Goal: Transaction & Acquisition: Purchase product/service

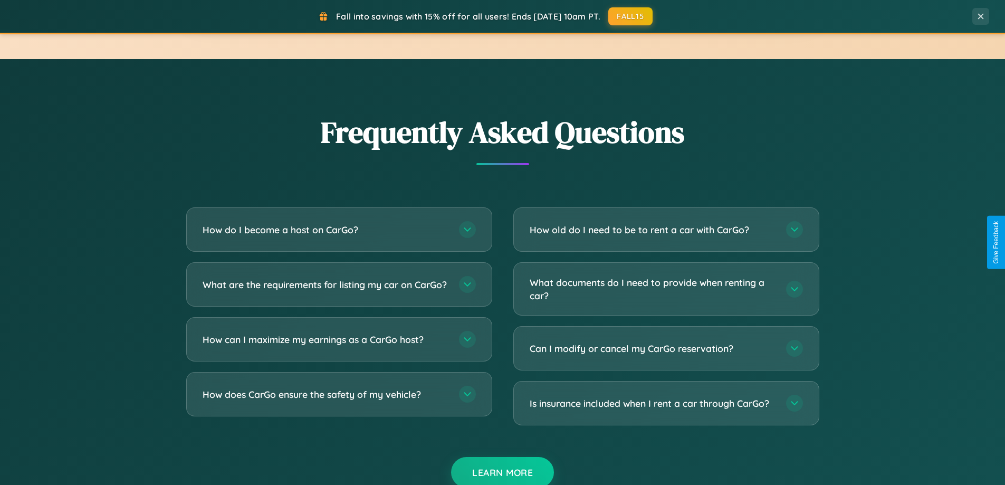
scroll to position [2029, 0]
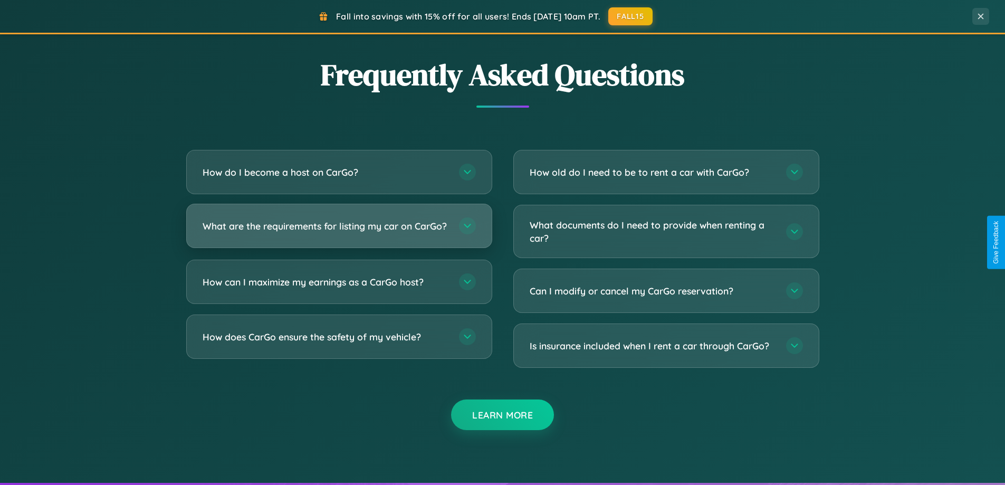
click at [339, 230] on h3 "What are the requirements for listing my car on CarGo?" at bounding box center [326, 225] width 246 height 13
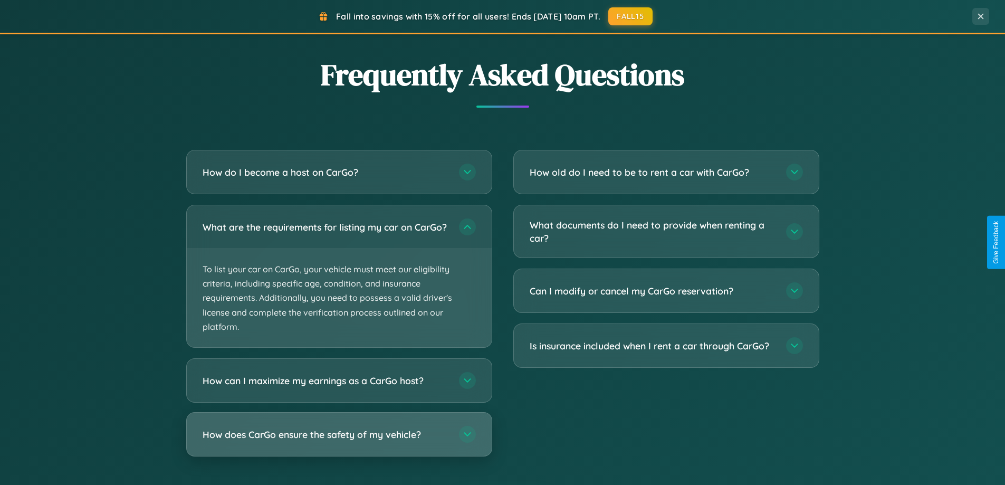
click at [339, 441] on h3 "How does CarGo ensure the safety of my vehicle?" at bounding box center [326, 434] width 246 height 13
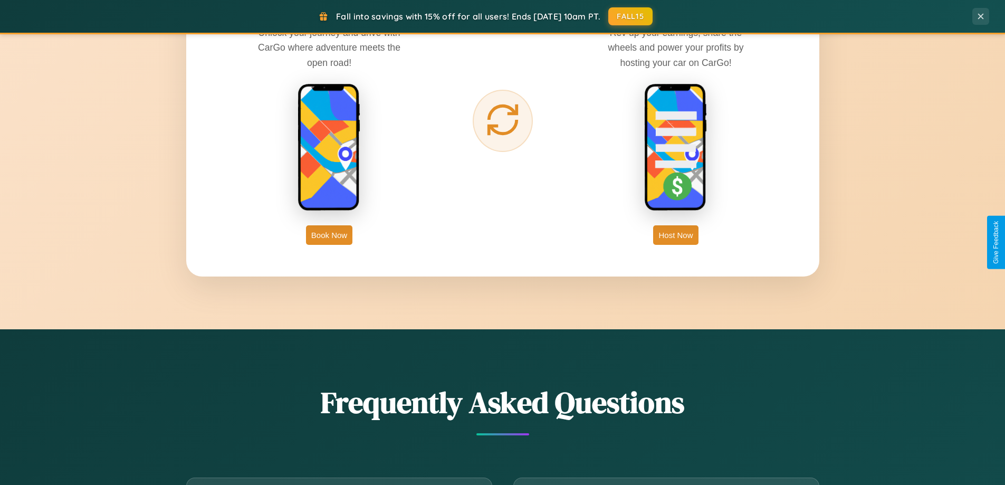
scroll to position [1694, 0]
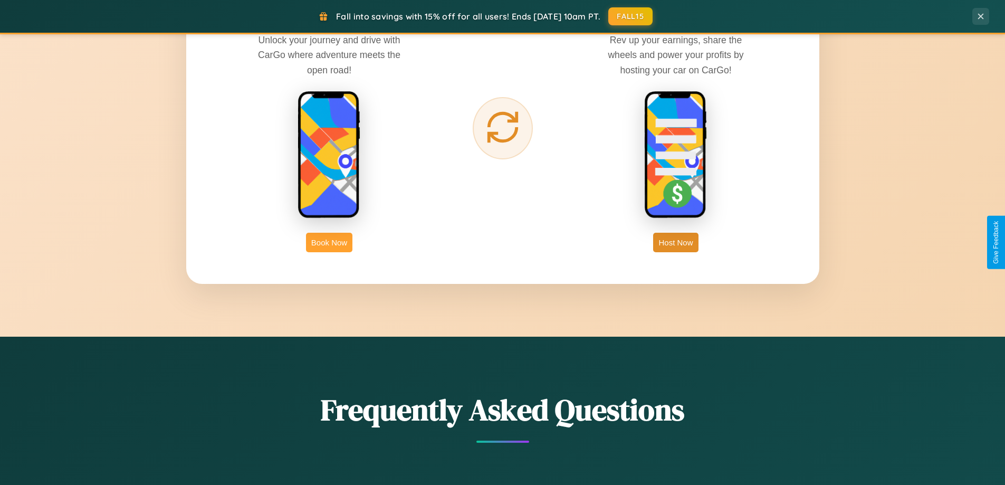
click at [329, 242] on button "Book Now" at bounding box center [329, 243] width 46 height 20
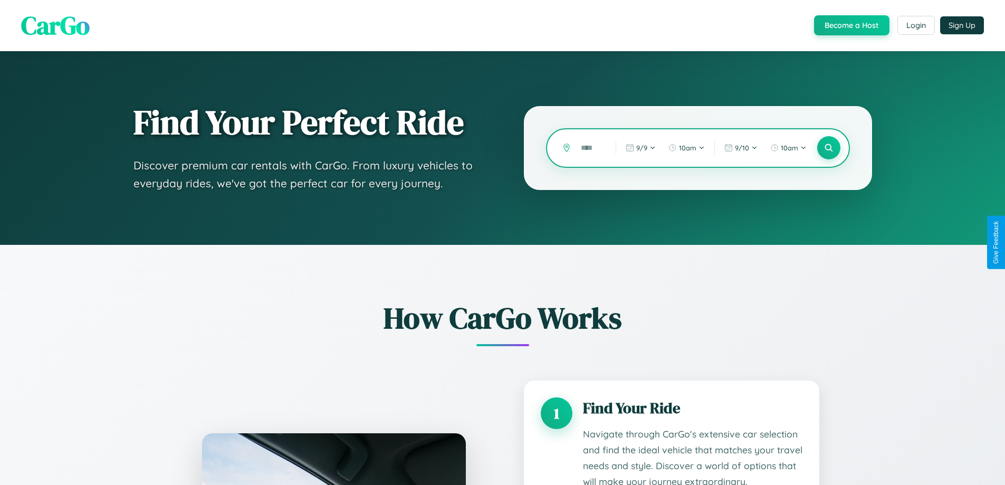
click at [590, 148] on input "text" at bounding box center [590, 148] width 30 height 18
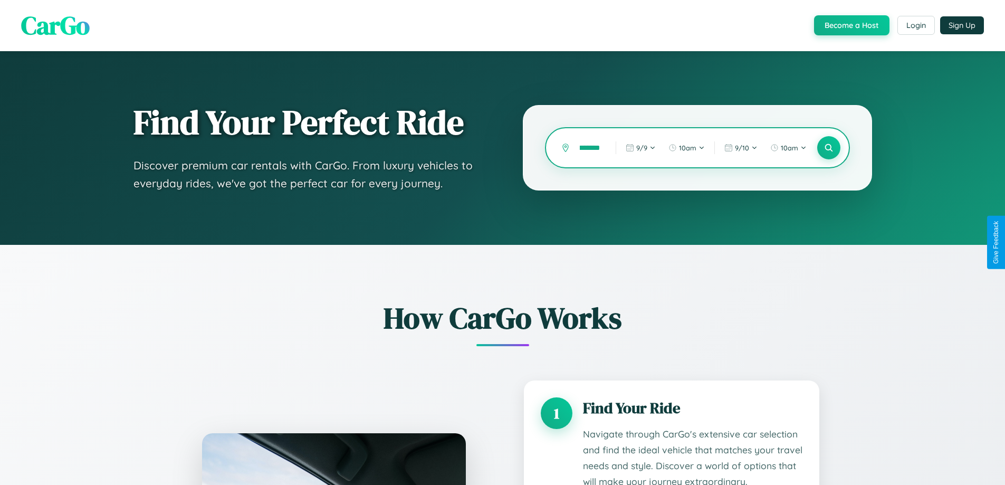
scroll to position [0, 18]
type input "********"
click at [828, 148] on icon at bounding box center [828, 148] width 10 height 10
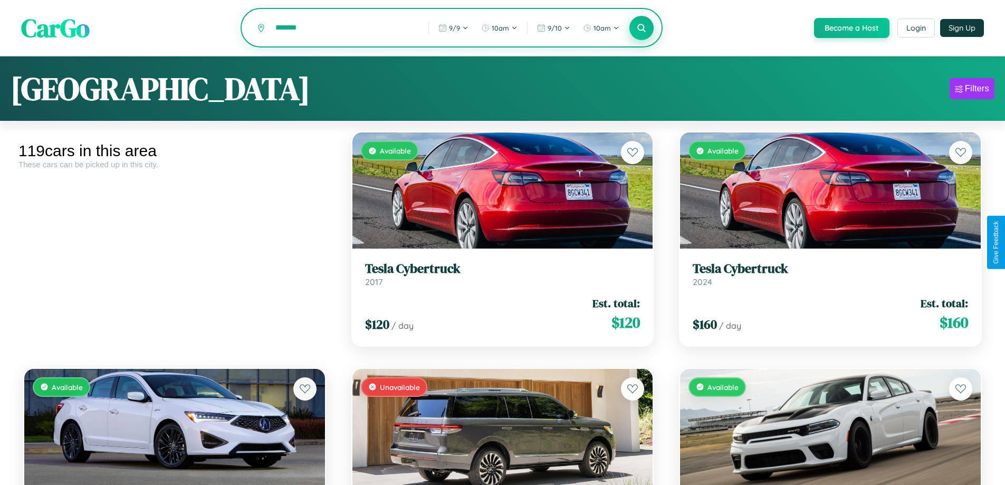
type input "*******"
click at [641, 28] on icon at bounding box center [642, 28] width 10 height 10
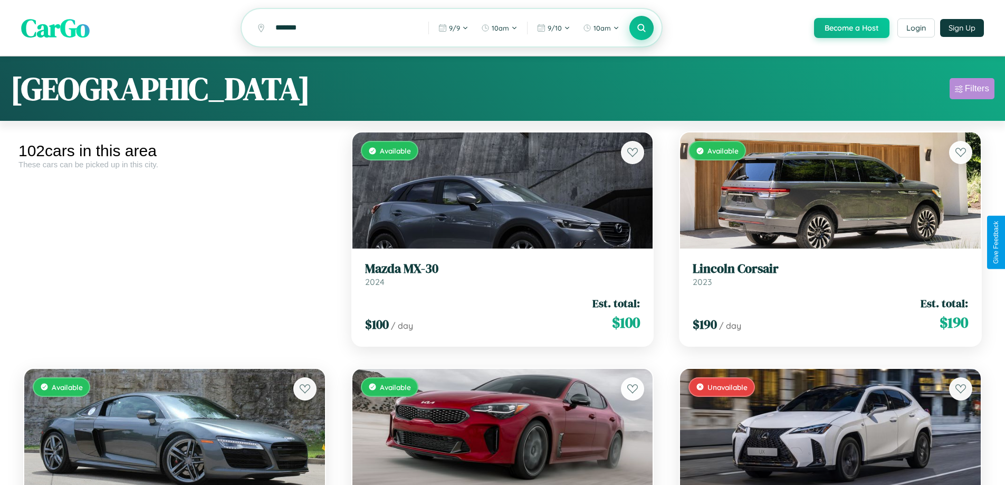
click at [971, 90] on div "Filters" at bounding box center [977, 88] width 24 height 11
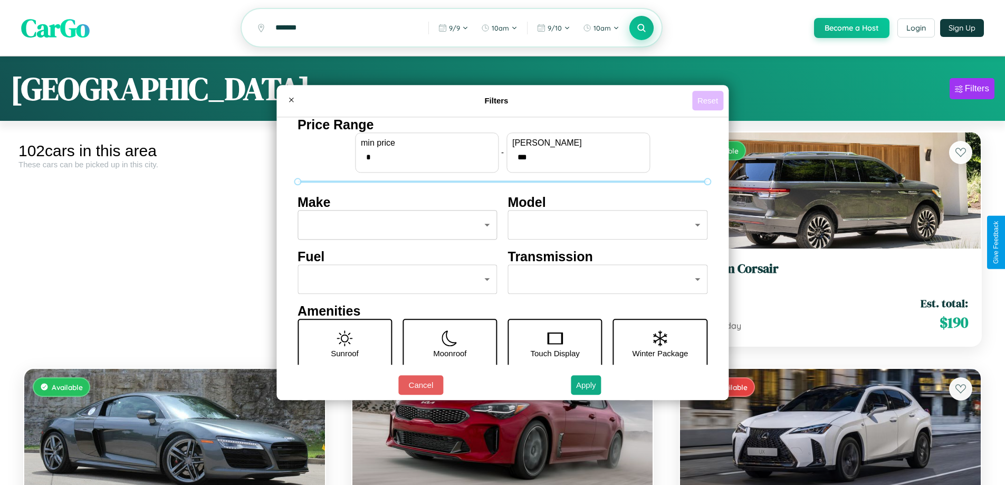
click at [709, 100] on button "Reset" at bounding box center [707, 101] width 31 height 20
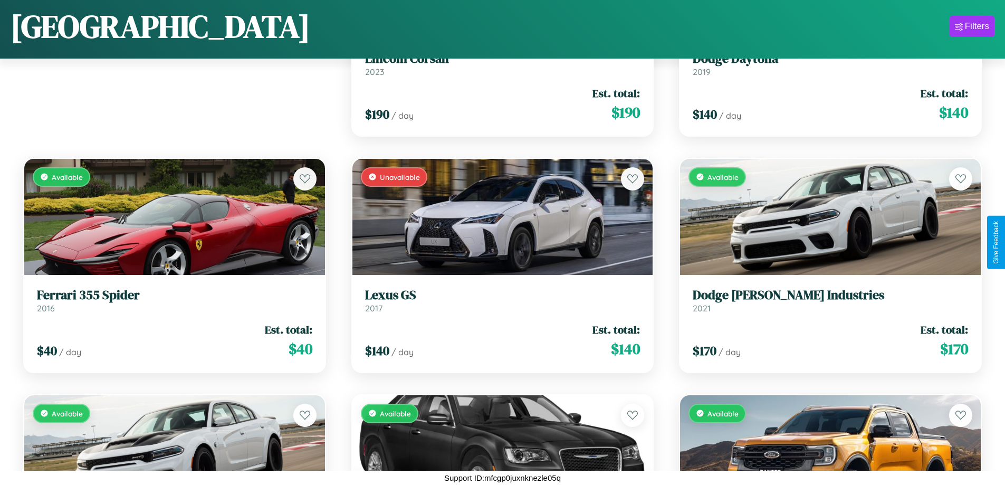
scroll to position [148, 0]
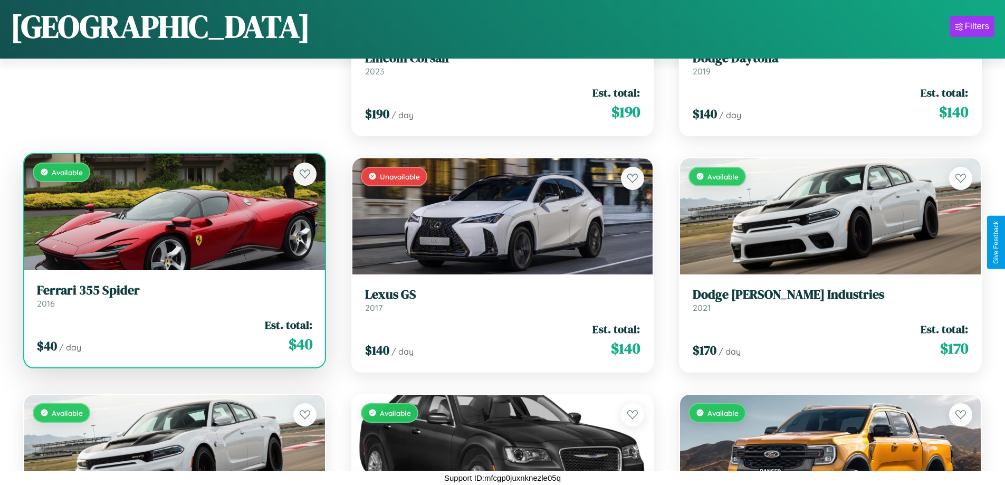
click at [173, 214] on div "Available" at bounding box center [174, 212] width 301 height 116
click at [173, 211] on div "Available" at bounding box center [174, 212] width 301 height 116
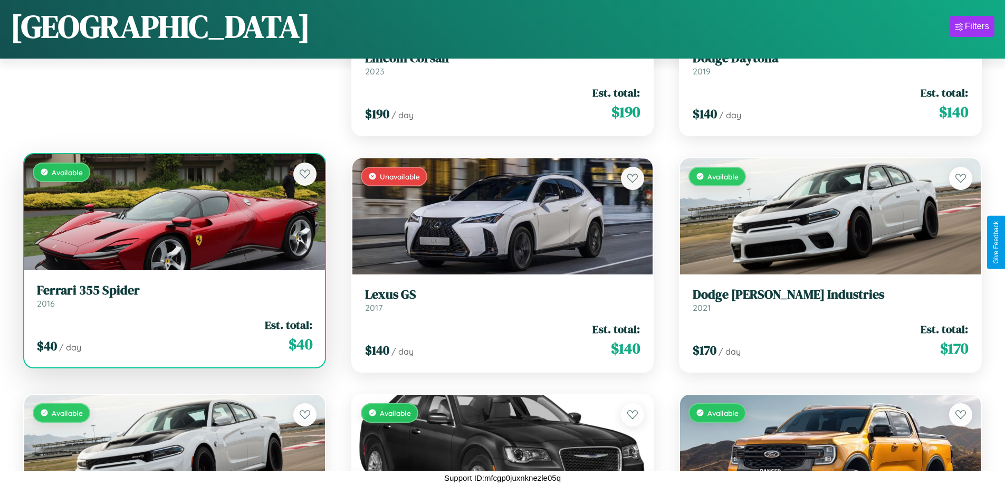
click at [173, 211] on div "Available" at bounding box center [174, 212] width 301 height 116
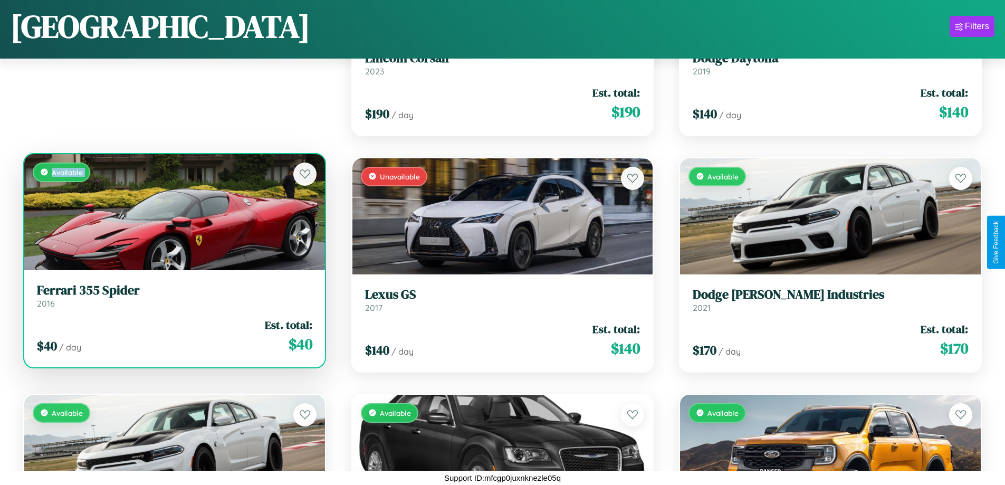
click at [173, 211] on div "Available" at bounding box center [174, 212] width 301 height 116
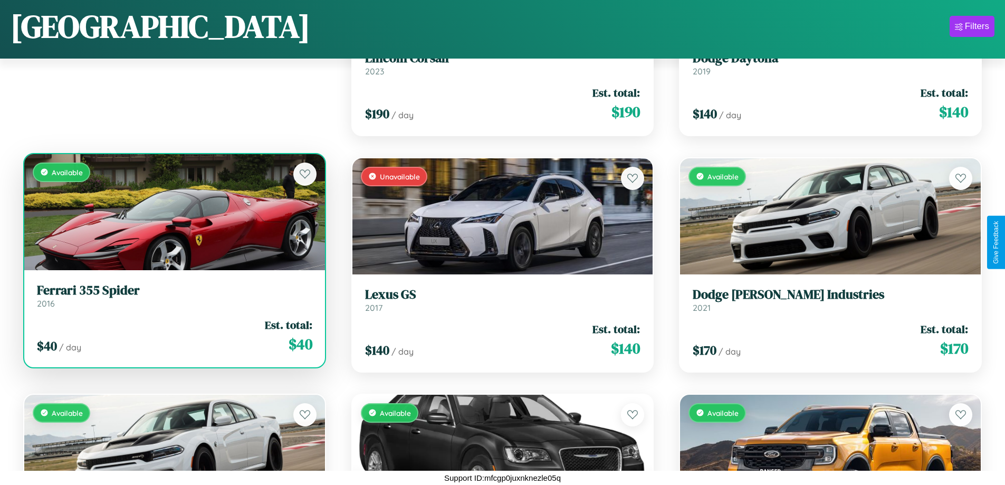
click at [173, 211] on div "Available" at bounding box center [174, 212] width 301 height 116
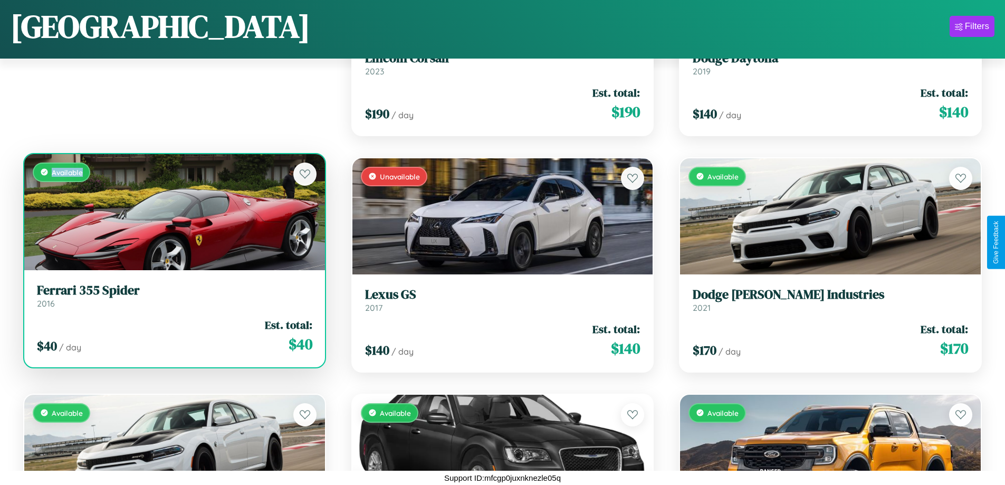
click at [173, 211] on div "Available" at bounding box center [174, 212] width 301 height 116
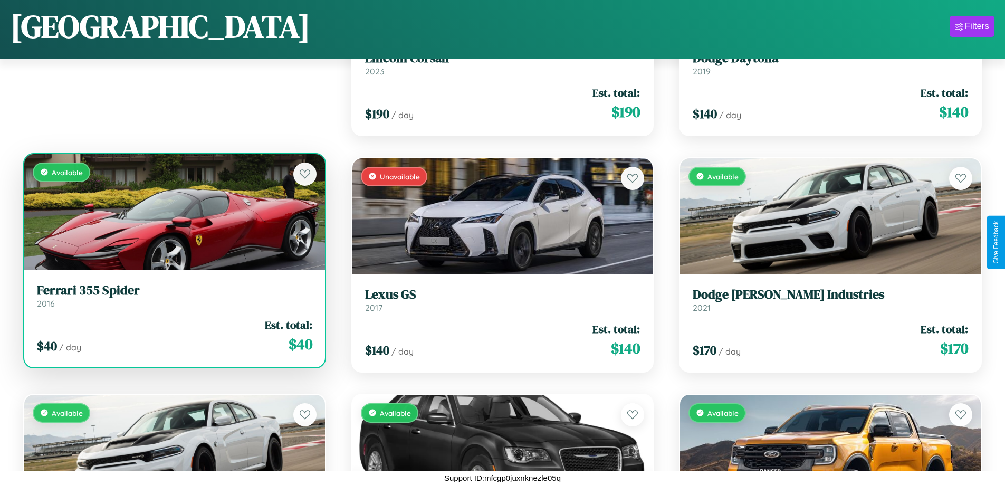
click at [173, 295] on h3 "Ferrari 355 Spider" at bounding box center [174, 290] width 275 height 15
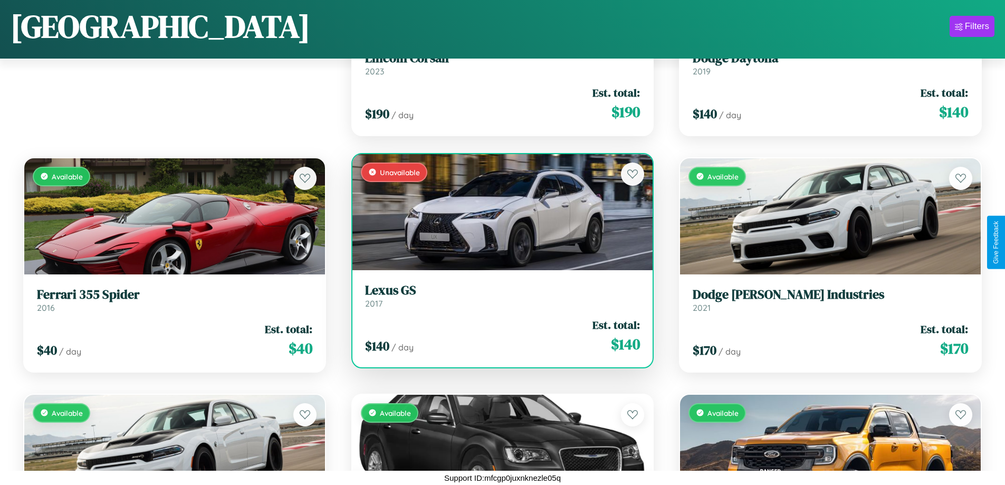
scroll to position [6288, 0]
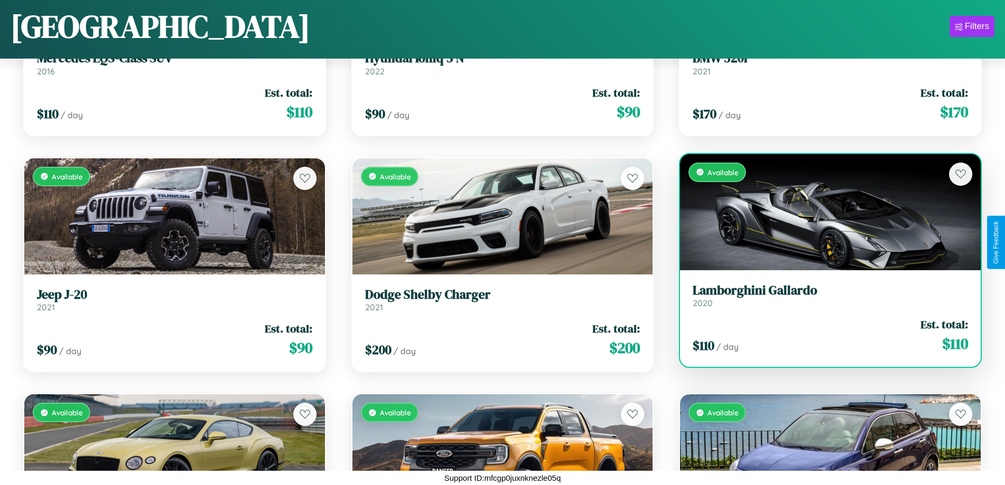
click at [823, 299] on link "Lamborghini Gallardo 2020" at bounding box center [829, 296] width 275 height 26
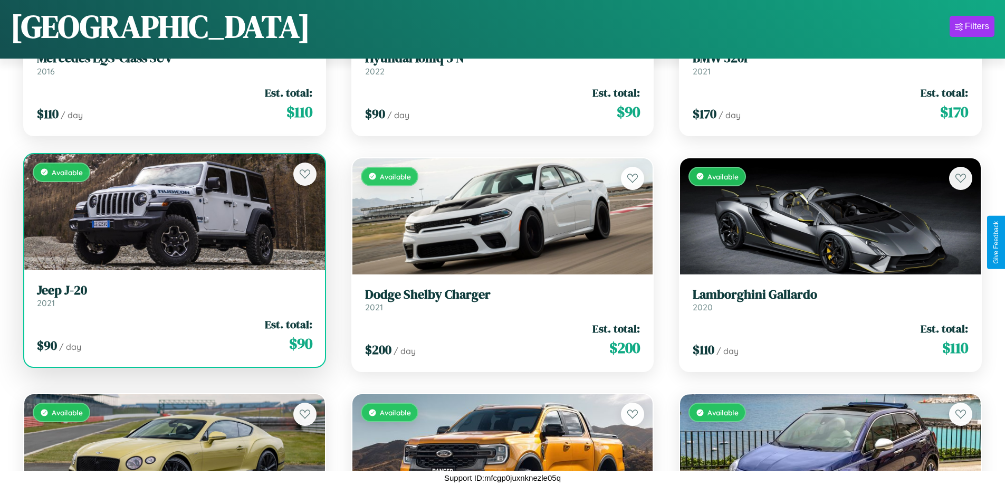
click at [173, 297] on h3 "Jeep J-20" at bounding box center [174, 290] width 275 height 15
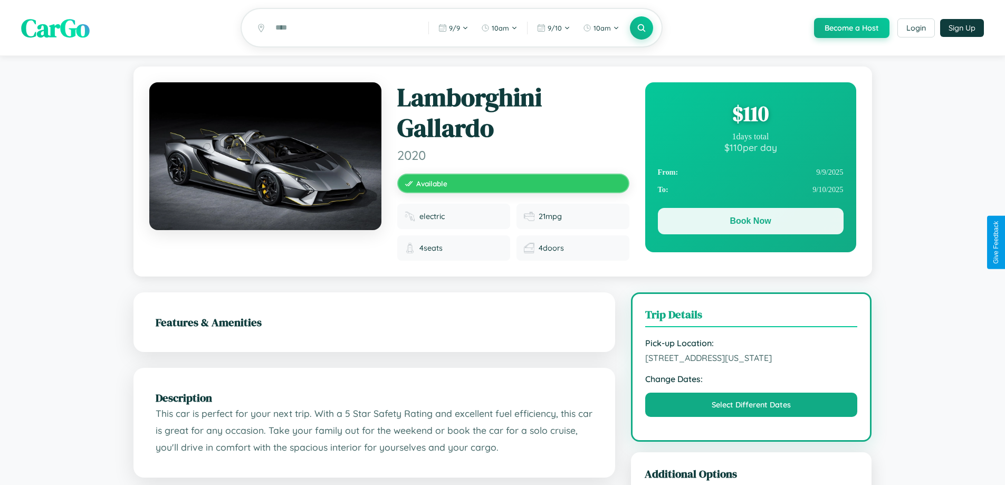
click at [750, 224] on button "Book Now" at bounding box center [751, 221] width 186 height 26
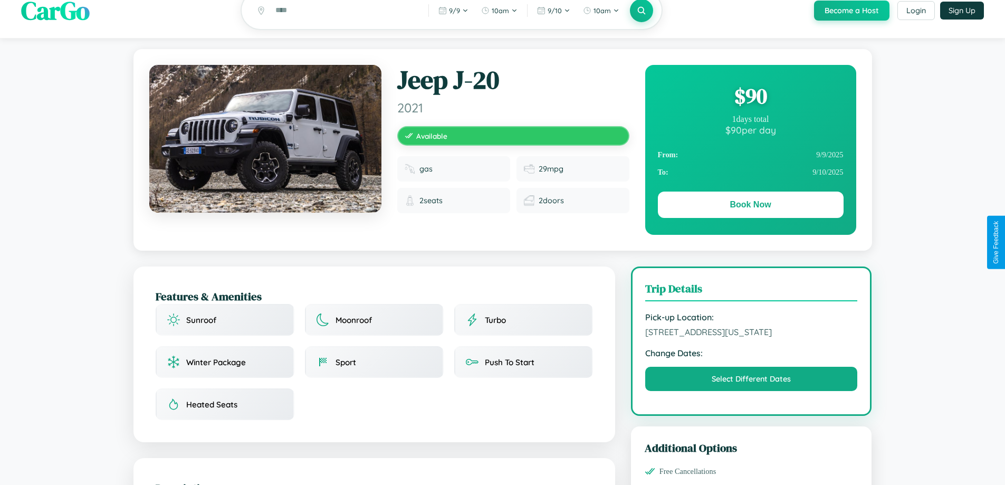
scroll to position [114, 0]
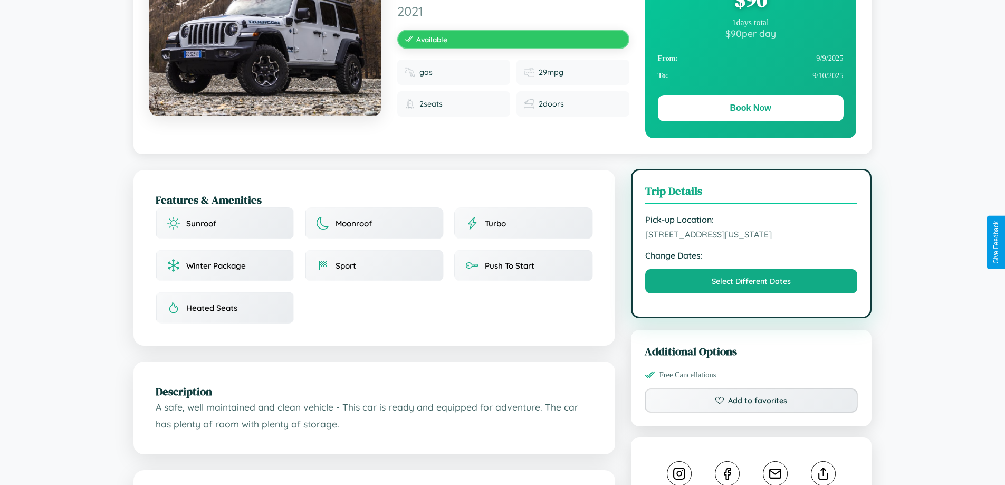
click at [751, 239] on span "4192 Liberty Street Atlanta Georgia 31999 United States" at bounding box center [751, 234] width 213 height 11
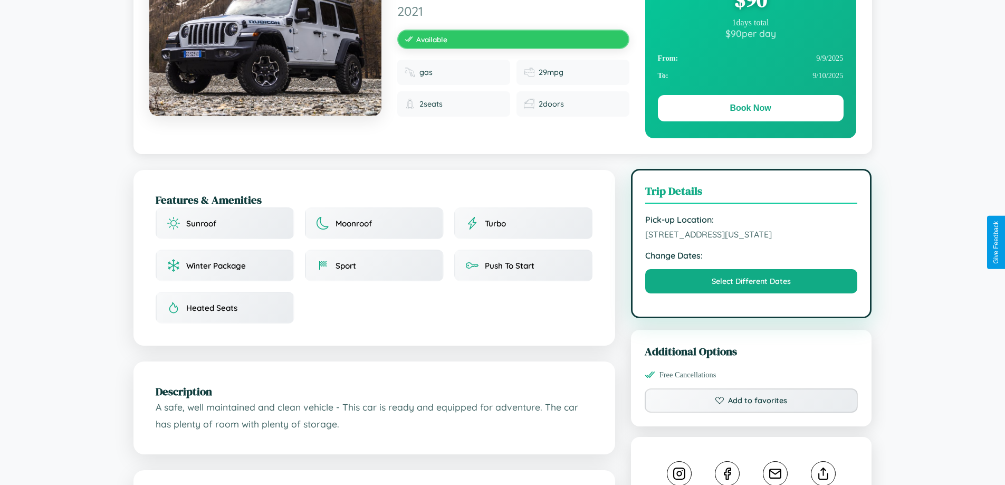
click at [751, 239] on span "4192 Liberty Street Atlanta Georgia 31999 United States" at bounding box center [751, 234] width 213 height 11
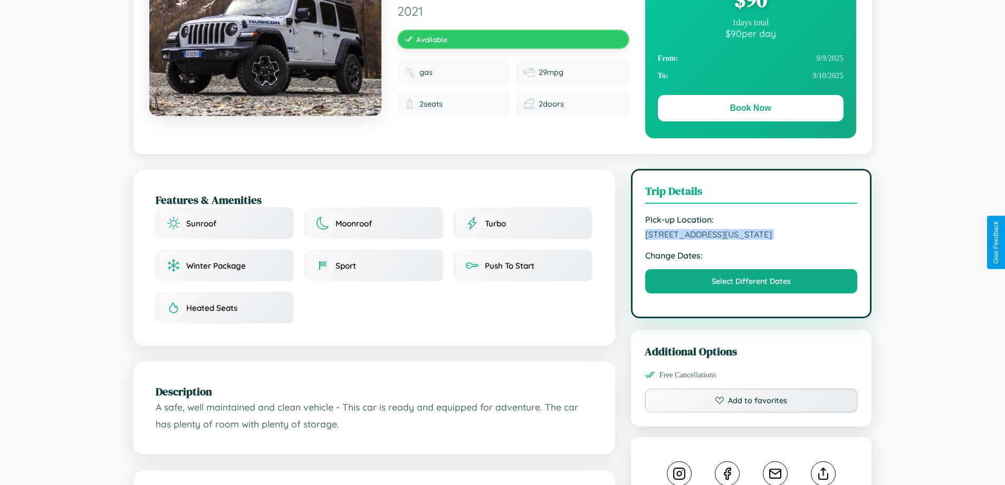
click at [751, 239] on span "4192 Liberty Street Atlanta Georgia 31999 United States" at bounding box center [751, 234] width 213 height 11
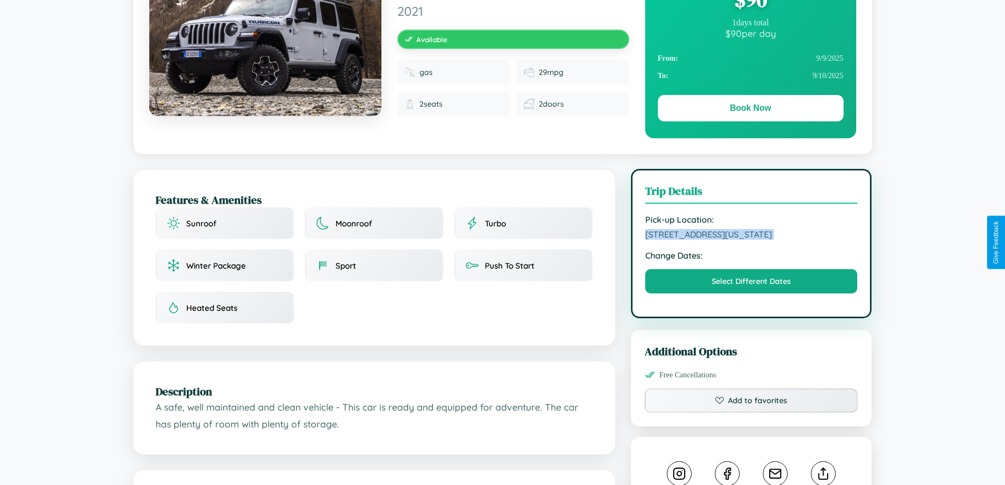
click at [751, 239] on span "4192 Liberty Street Atlanta Georgia 31999 United States" at bounding box center [751, 234] width 213 height 11
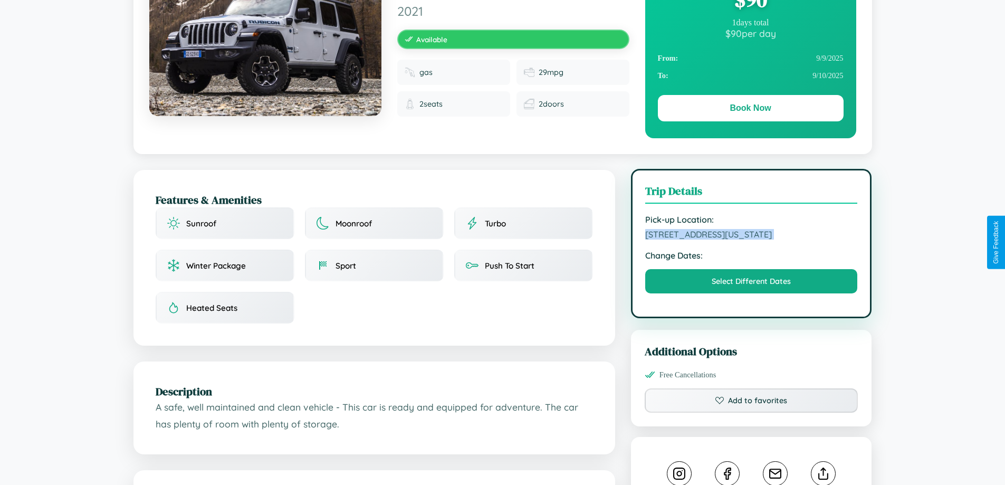
click at [751, 239] on span "4192 Liberty Street Atlanta Georgia 31999 United States" at bounding box center [751, 234] width 213 height 11
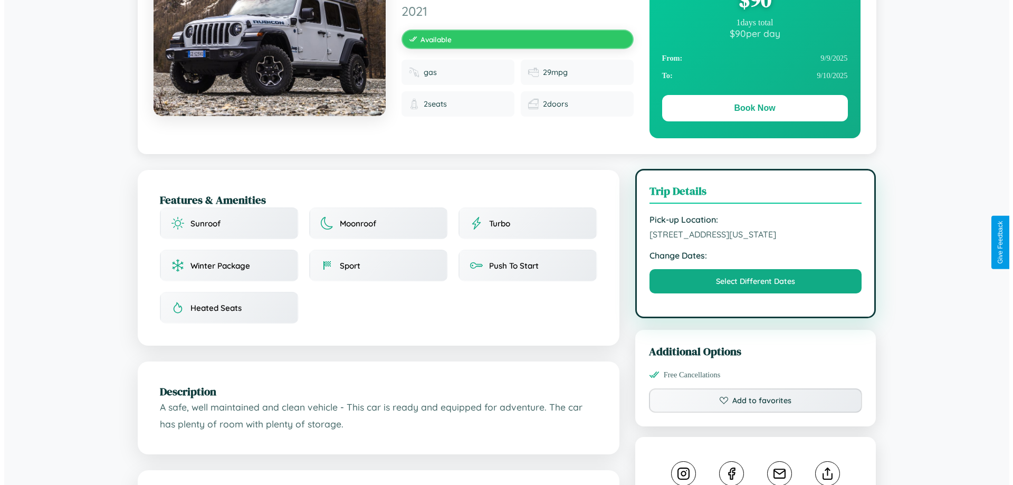
scroll to position [284, 0]
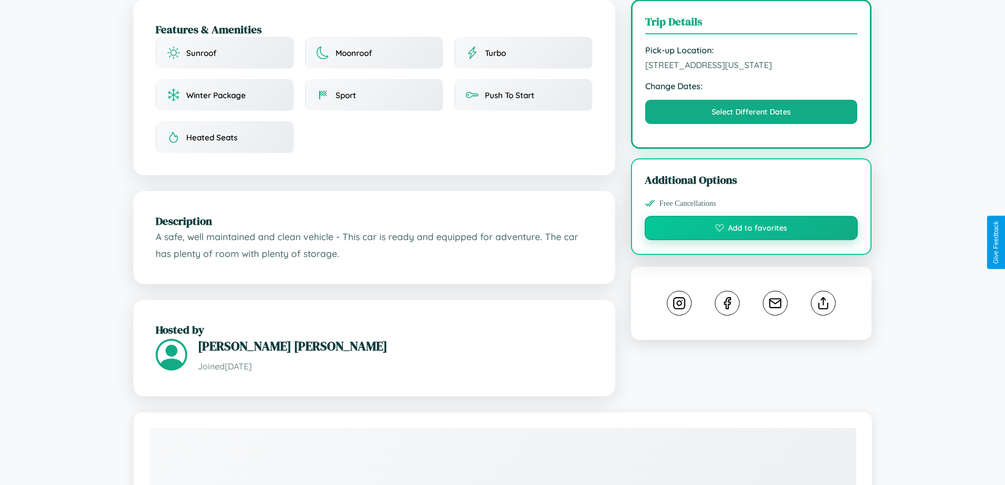
click at [751, 240] on button "Add to favorites" at bounding box center [751, 228] width 214 height 24
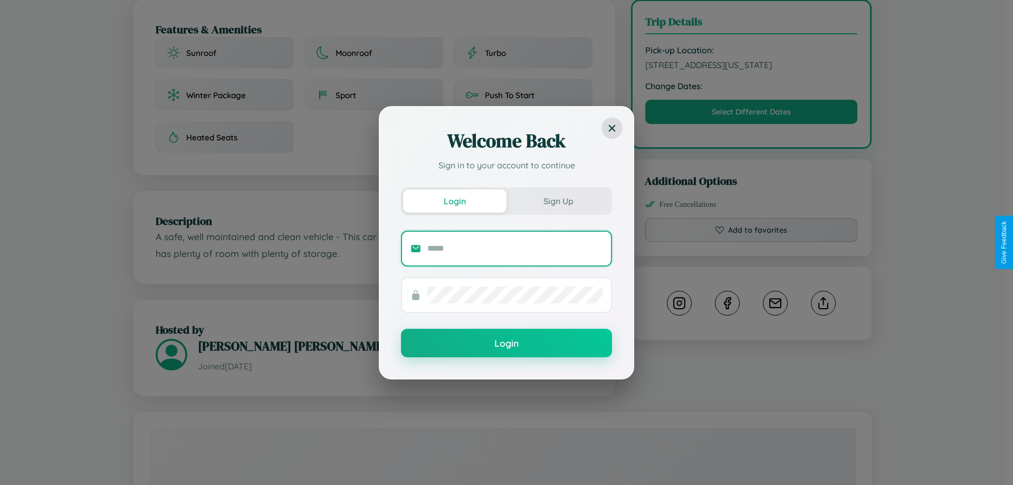
click at [515, 248] on input "text" at bounding box center [514, 248] width 175 height 17
type input "**********"
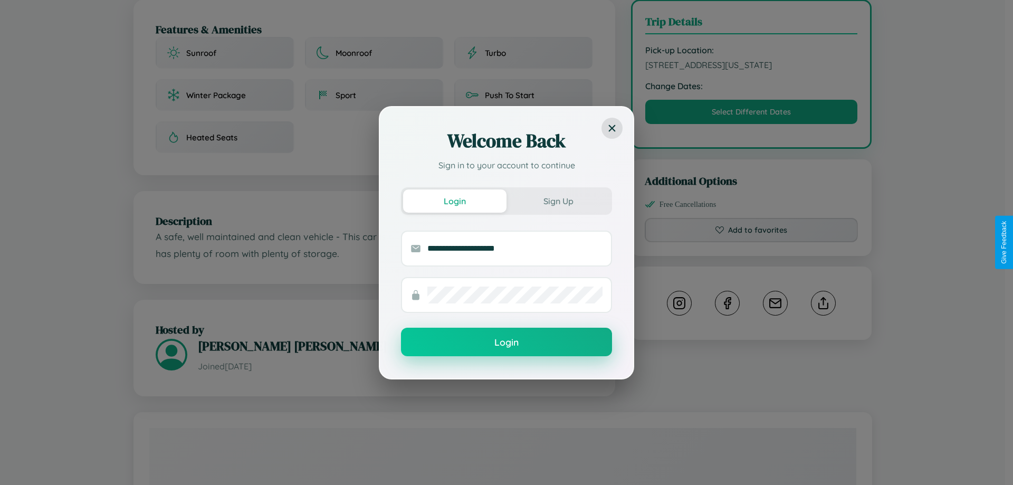
click at [506, 342] on button "Login" at bounding box center [506, 341] width 211 height 28
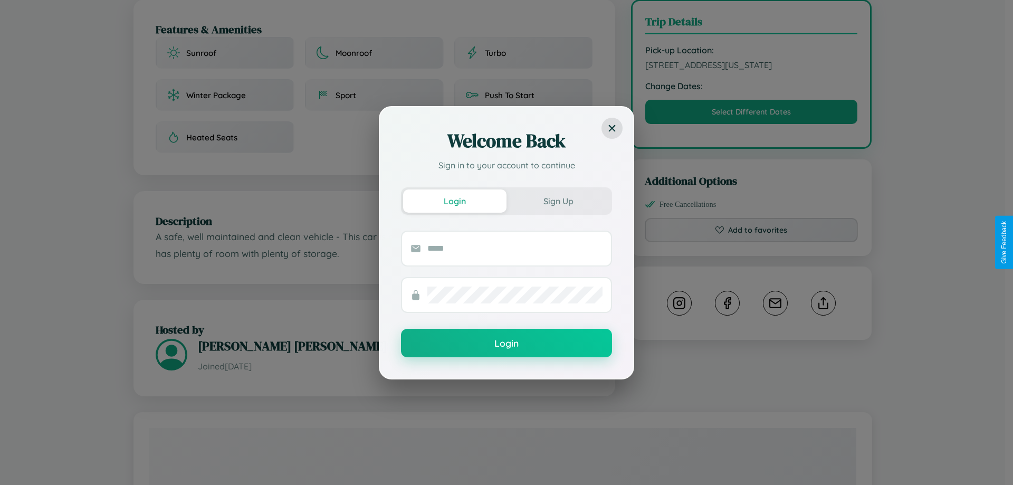
click at [751, 242] on div "Welcome Back Sign in to your account to continue Login Sign Up Login" at bounding box center [506, 242] width 1013 height 485
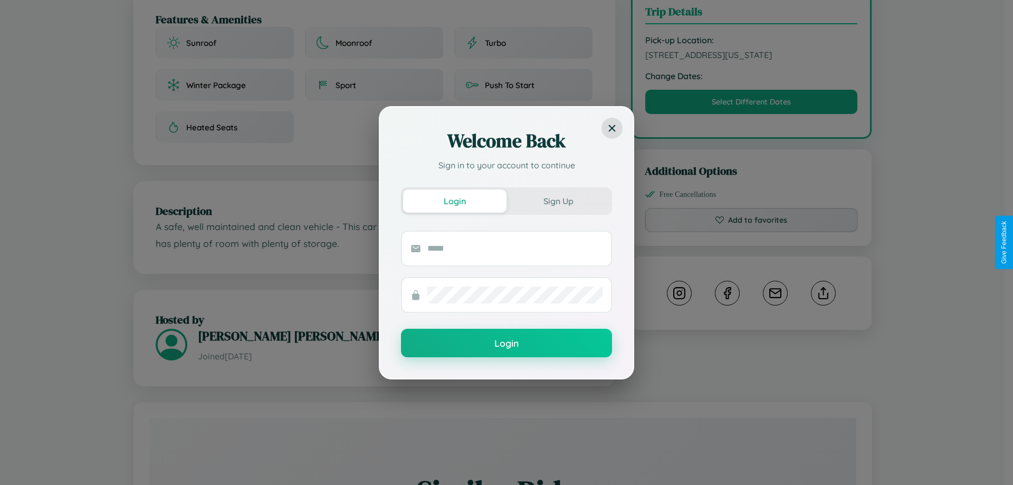
scroll to position [357, 0]
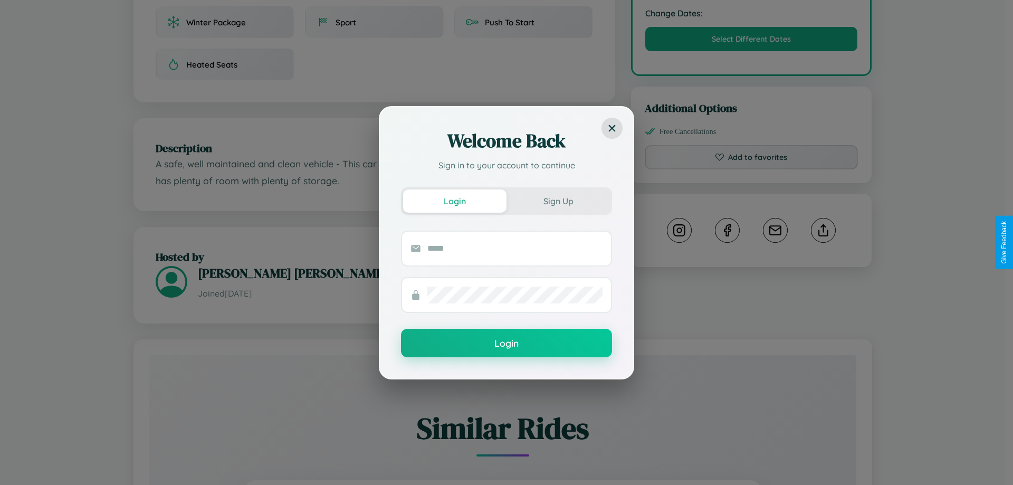
click at [823, 242] on div "Welcome Back Sign in to your account to continue Login Sign Up Login" at bounding box center [506, 242] width 1013 height 485
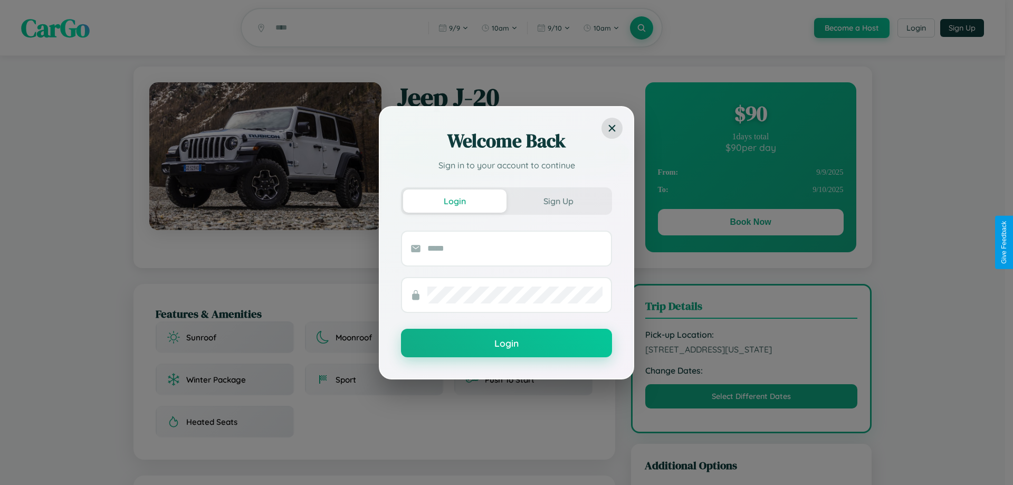
click at [750, 224] on div "Welcome Back Sign in to your account to continue Login Sign Up Login" at bounding box center [506, 242] width 1013 height 485
